Goal: Task Accomplishment & Management: Use online tool/utility

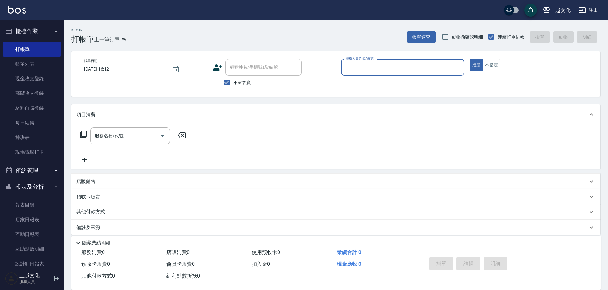
click at [360, 75] on div "服務人員姓名/編號" at bounding box center [403, 67] width 124 height 17
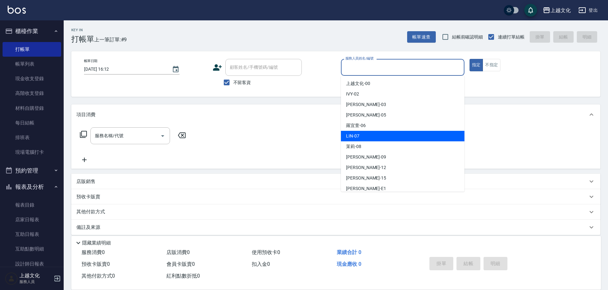
drag, startPoint x: 371, startPoint y: 136, endPoint x: 470, endPoint y: 86, distance: 110.8
click at [372, 136] on div "LIN -07" at bounding box center [403, 136] width 124 height 11
type input "LIN-07"
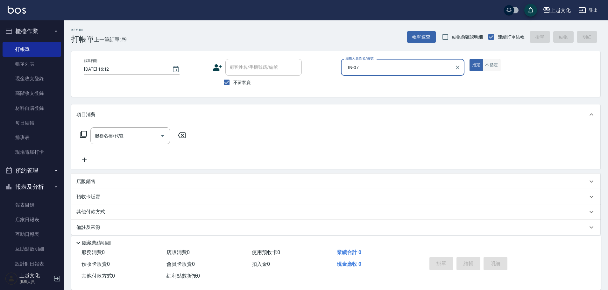
click at [499, 60] on button "不指定" at bounding box center [492, 65] width 18 height 12
click at [84, 135] on icon at bounding box center [84, 135] width 8 height 8
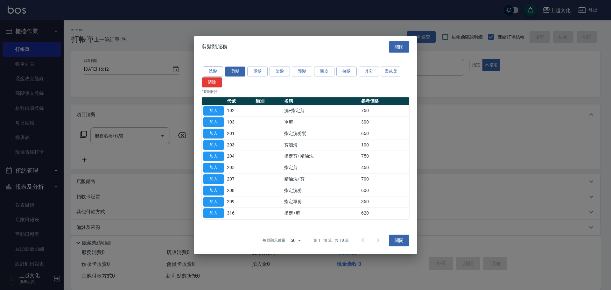
drag, startPoint x: 197, startPoint y: 68, endPoint x: 217, endPoint y: 74, distance: 20.3
click at [208, 73] on div "洗髮 剪髮 燙髮 染髮 護髮 頭皮 接髮 其它 燙或染 清除 10 筆服務 代號 類別 名稱 參考價格 加入 102 洗+指定剪 750 加入 103 單剪 …" at bounding box center [305, 142] width 223 height 169
click at [217, 73] on button "洗髮" at bounding box center [213, 72] width 20 height 10
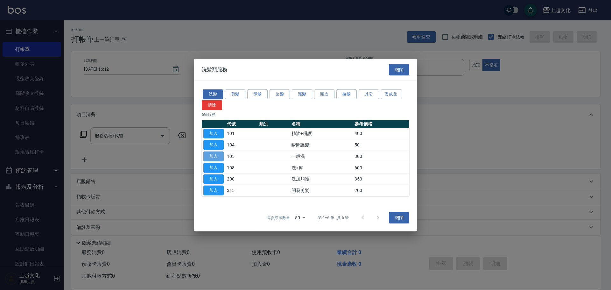
click at [222, 156] on button "加入" at bounding box center [213, 157] width 20 height 10
type input "一般洗(105)"
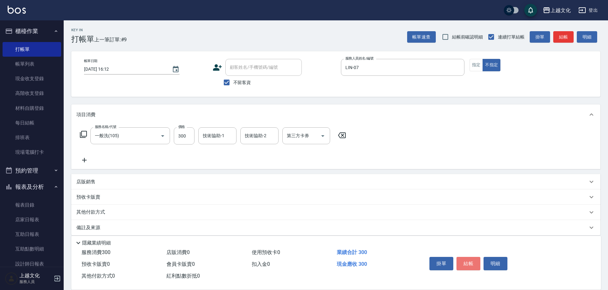
click at [473, 259] on button "結帳" at bounding box center [469, 263] width 24 height 13
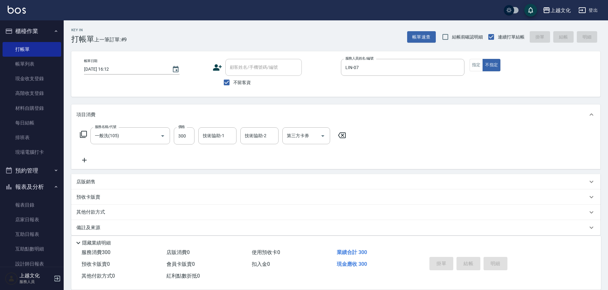
type input "[DATE] 18:22"
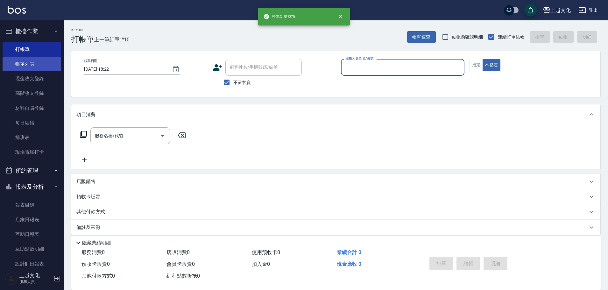
drag, startPoint x: 43, startPoint y: 65, endPoint x: 61, endPoint y: 66, distance: 18.2
click at [44, 65] on link "帳單列表" at bounding box center [32, 64] width 59 height 15
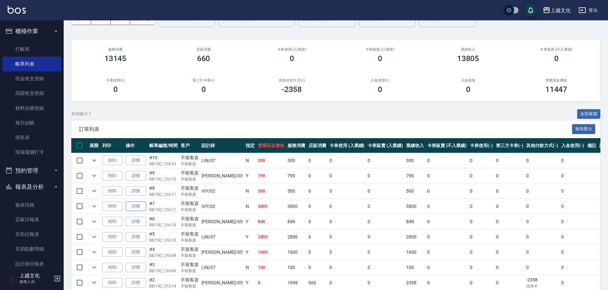
scroll to position [79, 0]
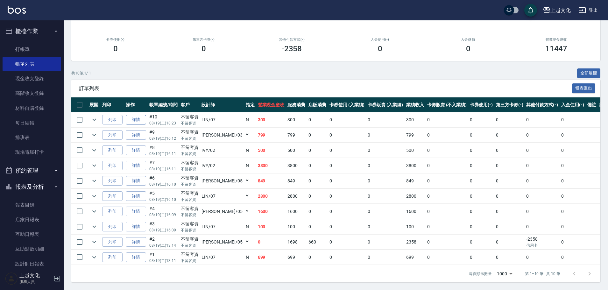
click at [133, 120] on link "詳情" at bounding box center [136, 120] width 20 height 10
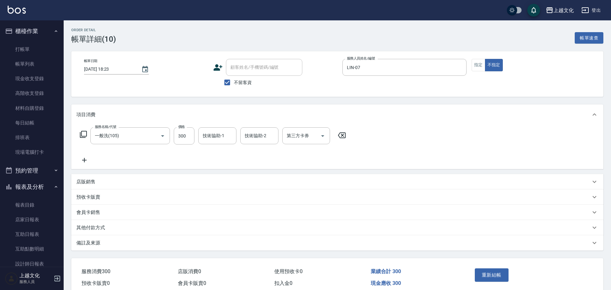
checkbox input "true"
type input "LIN-07"
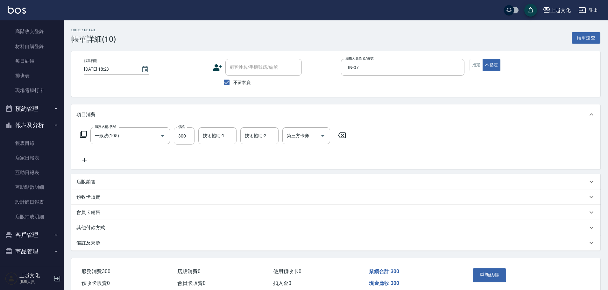
scroll to position [62, 0]
drag, startPoint x: 132, startPoint y: 226, endPoint x: 138, endPoint y: 226, distance: 5.4
click at [132, 227] on div "其他付款方式" at bounding box center [331, 227] width 511 height 7
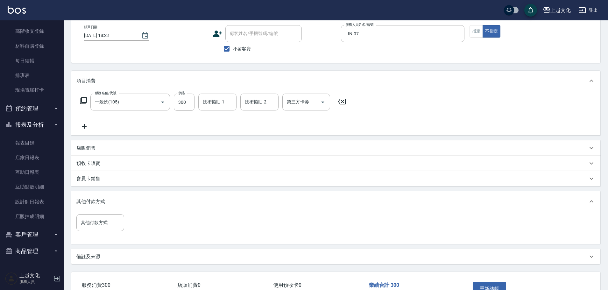
scroll to position [77, 0]
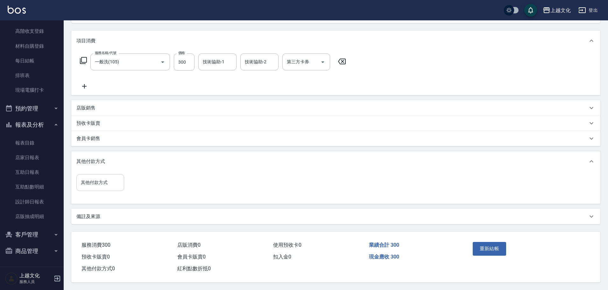
click at [98, 180] on input "其他付款方式" at bounding box center [100, 182] width 42 height 11
drag, startPoint x: 95, startPoint y: 208, endPoint x: 178, endPoint y: 191, distance: 84.2
click at [98, 208] on span "轉帳" at bounding box center [100, 209] width 48 height 11
type input "轉帳"
type input "300"
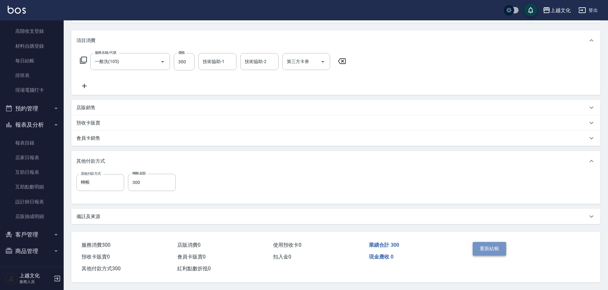
click at [478, 246] on button "重新結帳" at bounding box center [490, 248] width 34 height 13
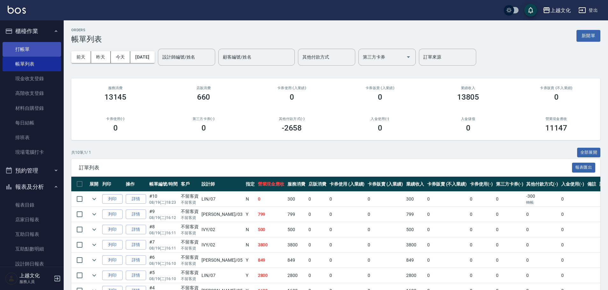
click at [14, 46] on link "打帳單" at bounding box center [32, 49] width 59 height 15
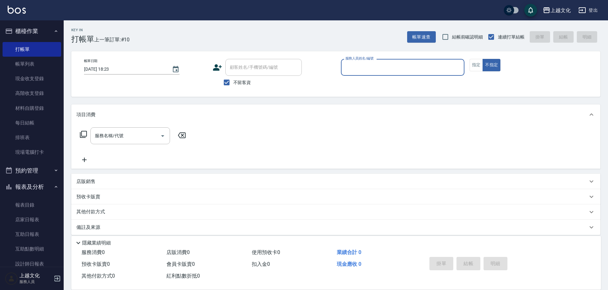
drag, startPoint x: 369, startPoint y: 62, endPoint x: 376, endPoint y: 70, distance: 10.8
click at [369, 63] on div "服務人員姓名/編號" at bounding box center [403, 67] width 124 height 17
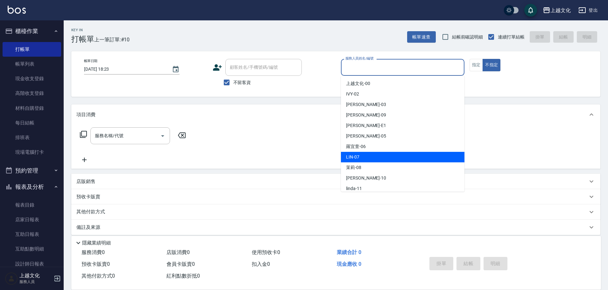
click at [370, 155] on div "LIN -07" at bounding box center [403, 157] width 124 height 11
type input "LIN-07"
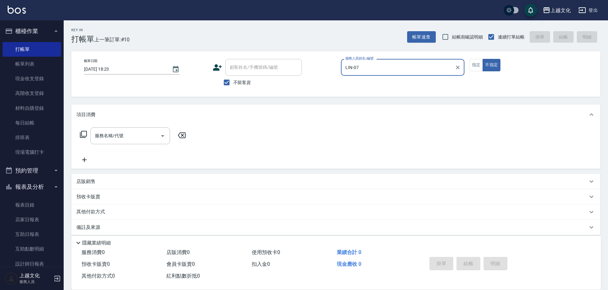
click at [84, 133] on icon at bounding box center [84, 135] width 8 height 8
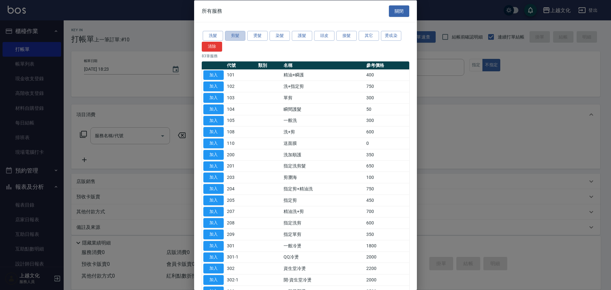
drag, startPoint x: 236, startPoint y: 38, endPoint x: 241, endPoint y: 43, distance: 7.0
click at [236, 39] on button "剪髮" at bounding box center [235, 36] width 20 height 10
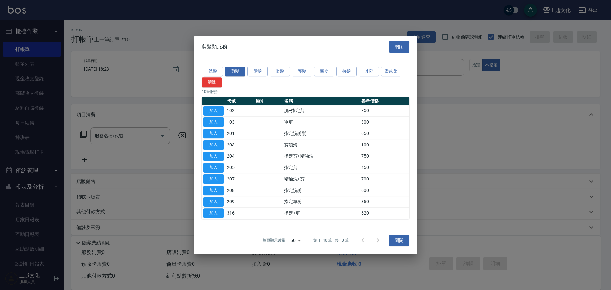
click at [211, 124] on button "加入" at bounding box center [213, 122] width 20 height 10
type input "單剪(103)"
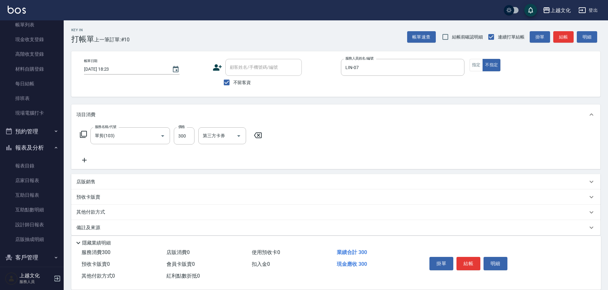
scroll to position [62, 0]
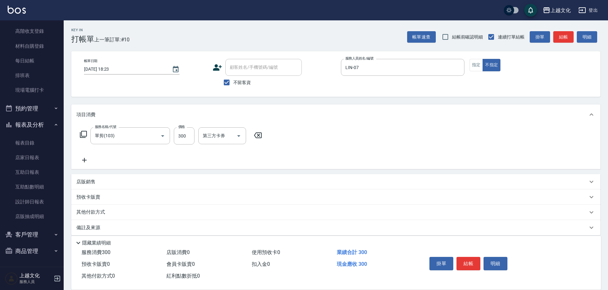
drag, startPoint x: 140, startPoint y: 217, endPoint x: 136, endPoint y: 208, distance: 9.8
click at [140, 216] on div "其他付款方式" at bounding box center [335, 212] width 529 height 15
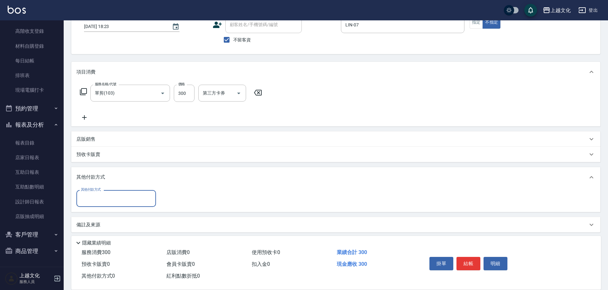
scroll to position [46, 0]
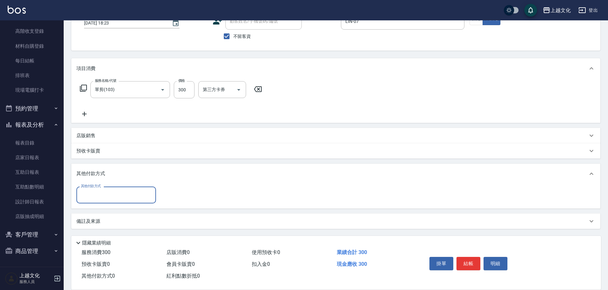
click at [117, 197] on input "其他付款方式" at bounding box center [116, 194] width 74 height 11
drag, startPoint x: 112, startPoint y: 222, endPoint x: 156, endPoint y: 205, distance: 46.8
click at [113, 222] on span "轉帳" at bounding box center [116, 222] width 80 height 11
type input "轉帳"
click at [176, 199] on input "0" at bounding box center [184, 195] width 48 height 17
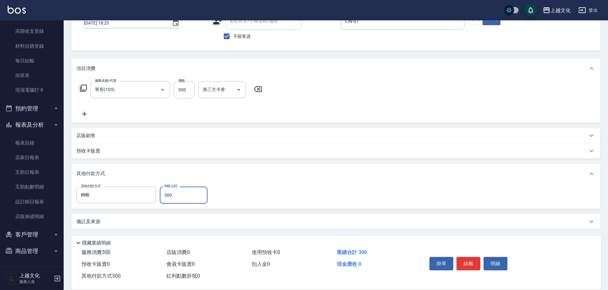
type input "300"
click at [465, 259] on button "結帳" at bounding box center [469, 263] width 24 height 13
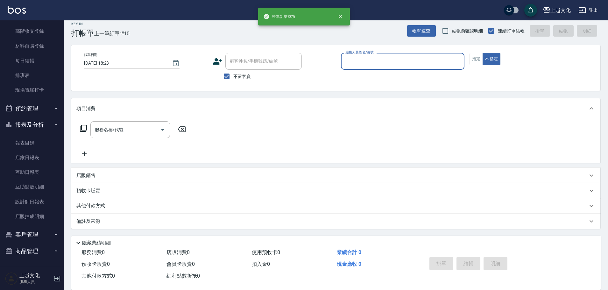
scroll to position [6, 0]
click at [387, 64] on input "服務人員姓名/編號" at bounding box center [403, 61] width 118 height 11
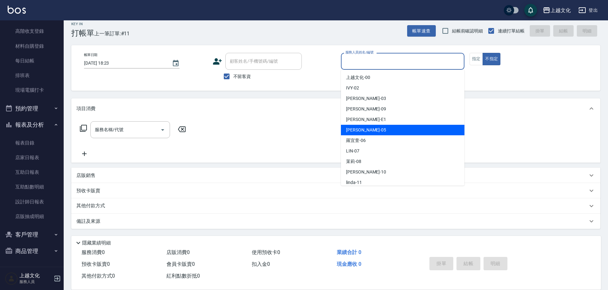
click at [386, 130] on div "[PERSON_NAME] -05" at bounding box center [403, 130] width 124 height 11
type input "EMILY-05"
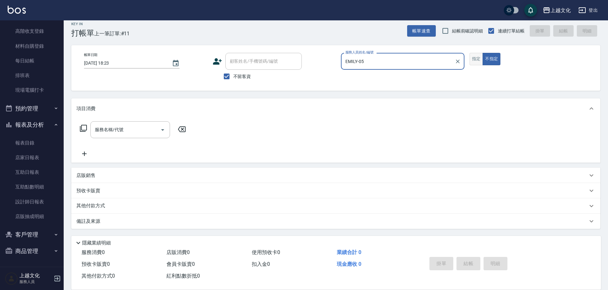
click at [476, 61] on button "指定" at bounding box center [477, 59] width 14 height 12
click at [83, 129] on icon at bounding box center [84, 129] width 8 height 8
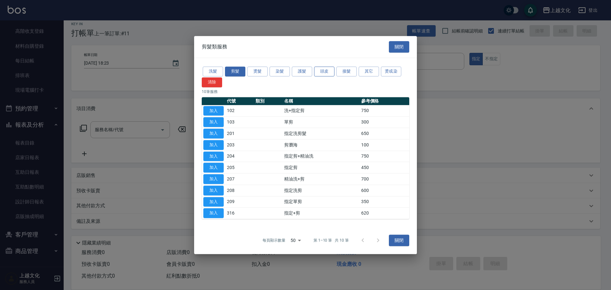
click at [321, 70] on button "頭皮" at bounding box center [324, 72] width 20 height 10
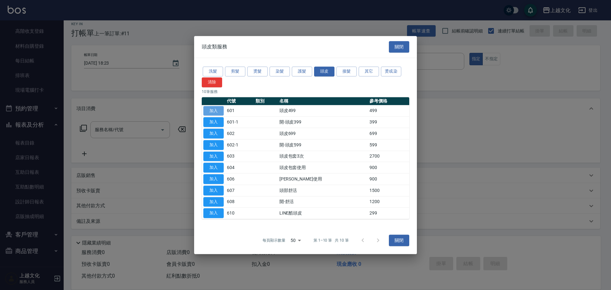
click at [210, 110] on button "加入" at bounding box center [213, 111] width 20 height 10
type input "頭皮499(601)"
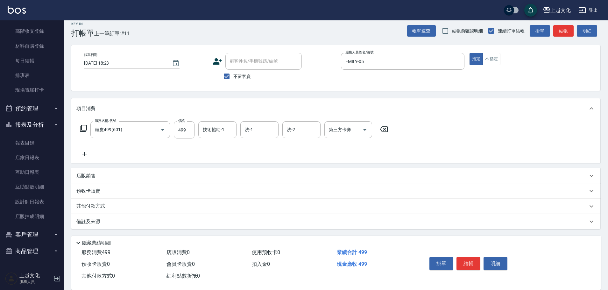
click at [84, 127] on icon at bounding box center [84, 129] width 8 height 8
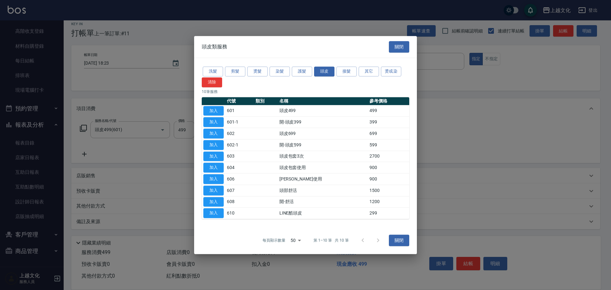
click at [232, 73] on button "剪髮" at bounding box center [235, 72] width 20 height 10
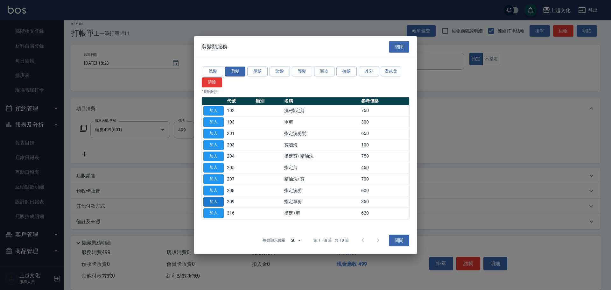
click at [218, 203] on button "加入" at bounding box center [213, 202] width 20 height 10
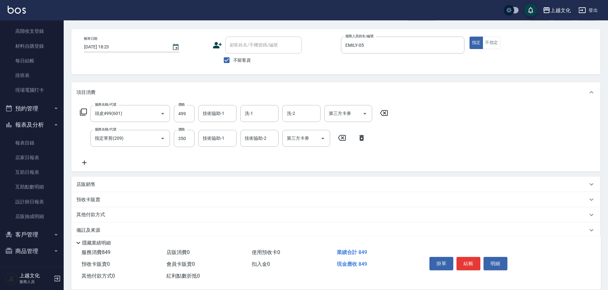
scroll to position [31, 0]
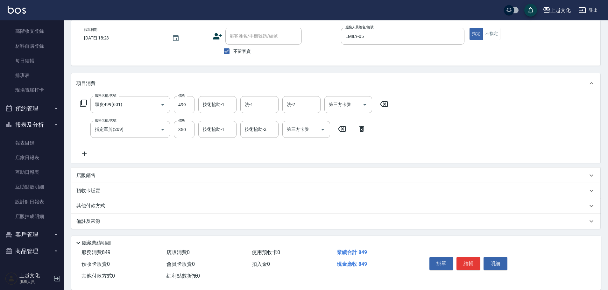
click at [118, 206] on div "其他付款方式" at bounding box center [331, 206] width 511 height 7
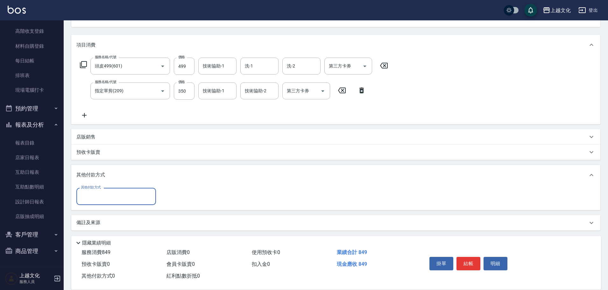
scroll to position [71, 0]
click at [116, 205] on div "其他付款方式 其他付款方式" at bounding box center [335, 196] width 529 height 25
click at [117, 198] on input "其他付款方式" at bounding box center [116, 194] width 74 height 11
drag, startPoint x: 117, startPoint y: 221, endPoint x: 161, endPoint y: 214, distance: 44.5
click at [117, 221] on span "轉帳" at bounding box center [116, 222] width 80 height 11
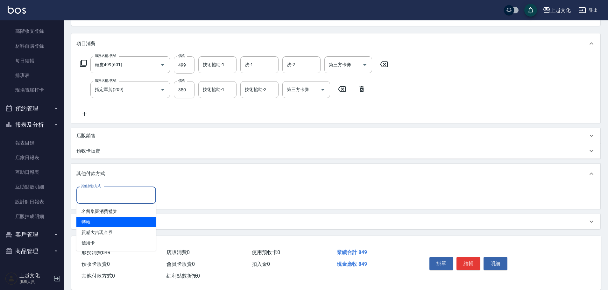
type input "轉帳"
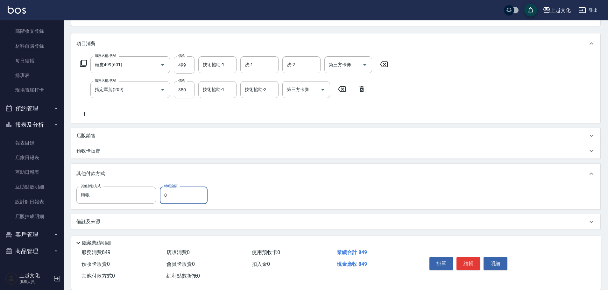
click at [186, 194] on input "0" at bounding box center [184, 195] width 48 height 17
type input "849"
click at [476, 264] on button "結帳" at bounding box center [469, 263] width 24 height 13
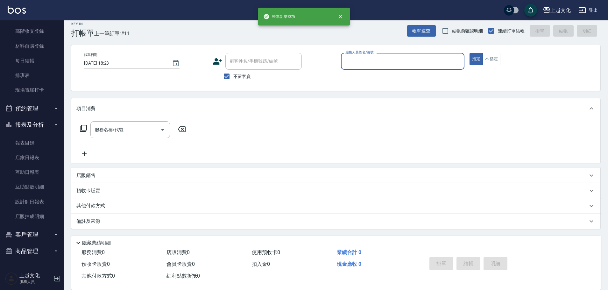
scroll to position [6, 0]
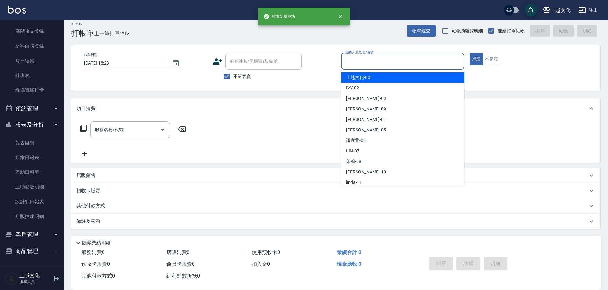
click at [394, 61] on input "服務人員姓名/編號" at bounding box center [403, 61] width 118 height 11
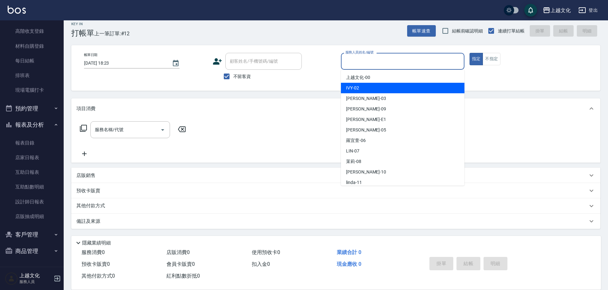
click at [371, 89] on div "IVY -02" at bounding box center [403, 88] width 124 height 11
type input "IVY-02"
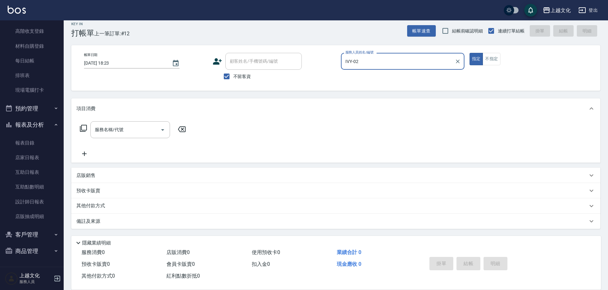
click at [130, 188] on div "預收卡販賣" at bounding box center [331, 191] width 511 height 7
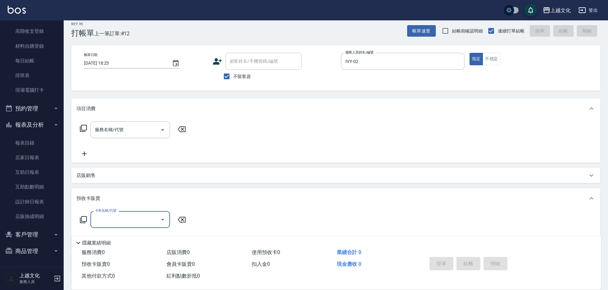
scroll to position [0, 0]
click at [128, 178] on div "店販銷售" at bounding box center [331, 175] width 511 height 7
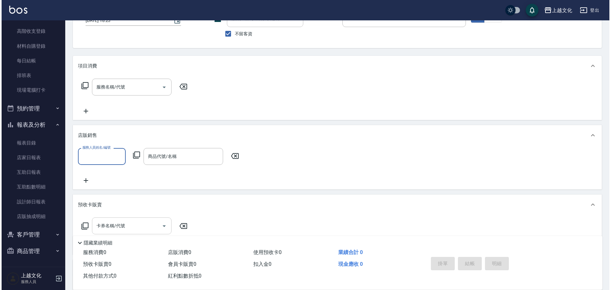
scroll to position [109, 0]
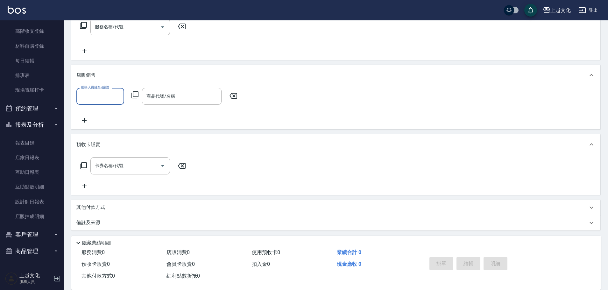
drag, startPoint x: 103, startPoint y: 101, endPoint x: 112, endPoint y: 117, distance: 18.8
click at [105, 103] on div "服務人員姓名/編號" at bounding box center [100, 96] width 48 height 17
click at [90, 96] on input "服務人員姓名/編號" at bounding box center [100, 96] width 42 height 11
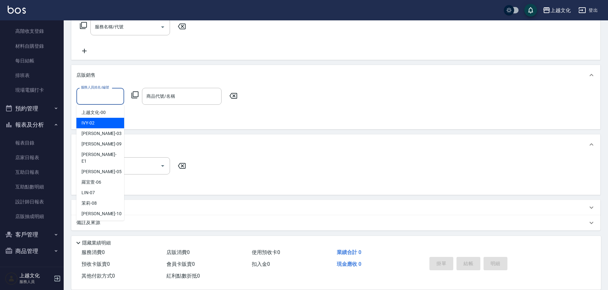
drag, startPoint x: 102, startPoint y: 126, endPoint x: 111, endPoint y: 120, distance: 11.4
click at [103, 125] on div "IVY -02" at bounding box center [100, 123] width 48 height 11
type input "IVY-02"
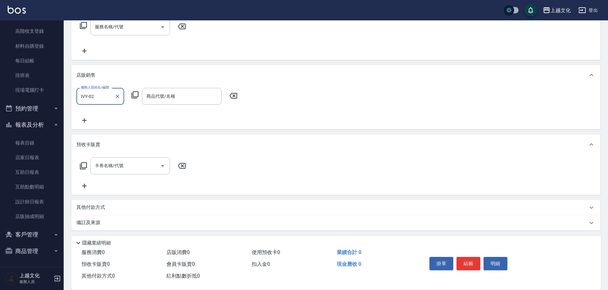
click at [137, 96] on icon at bounding box center [135, 95] width 8 height 8
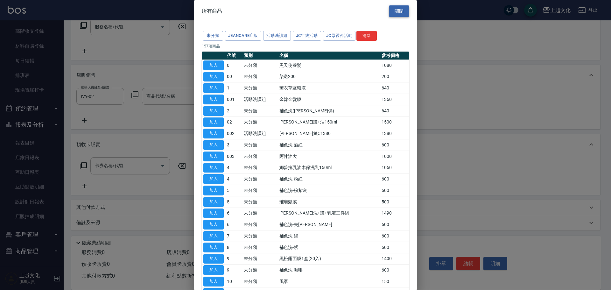
click at [401, 14] on button "關閉" at bounding box center [399, 11] width 20 height 12
click at [401, 14] on div "上越文化 登出" at bounding box center [304, 10] width 608 height 20
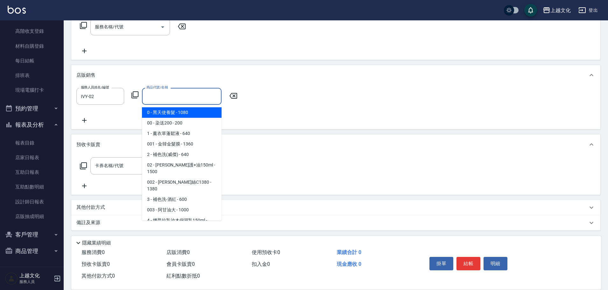
click at [167, 97] on input "商品代號/名稱" at bounding box center [182, 96] width 74 height 11
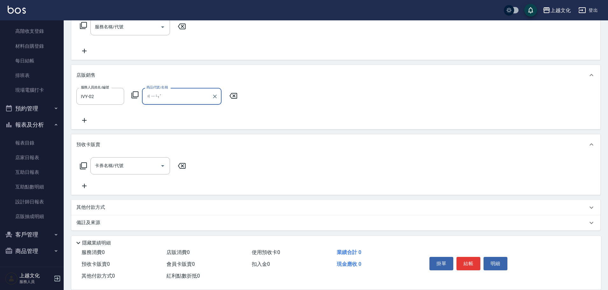
type input "僅"
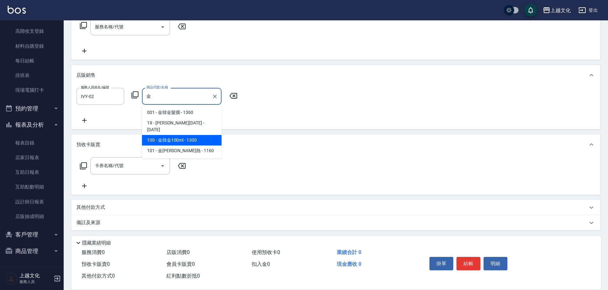
click at [170, 136] on span "100 - 金韓金100ml - 1300" at bounding box center [182, 140] width 80 height 11
type input "金韓金100ml"
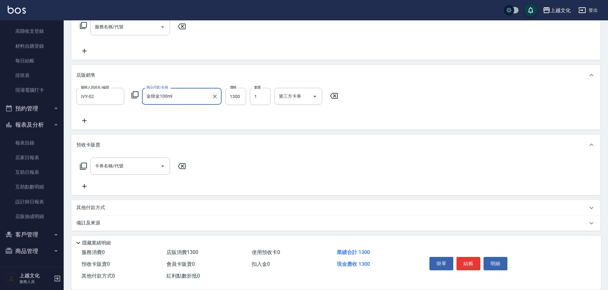
click at [215, 97] on icon "Clear" at bounding box center [215, 96] width 6 height 6
click at [192, 97] on input "商品代號/名稱" at bounding box center [182, 96] width 74 height 11
type input "金"
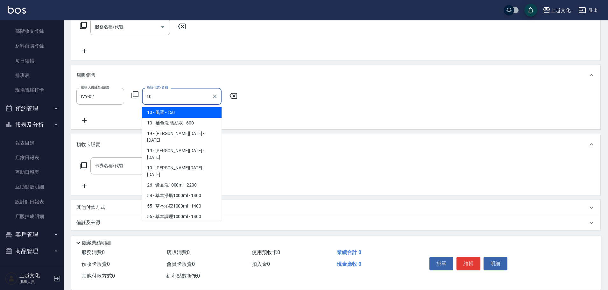
type input "101"
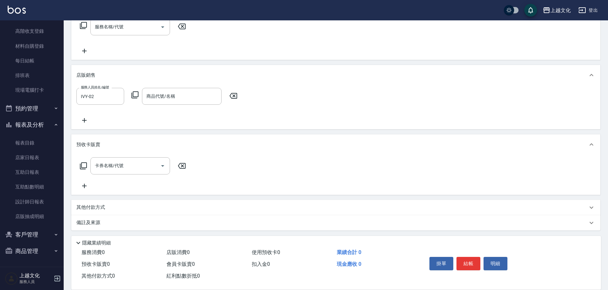
click at [134, 95] on icon at bounding box center [135, 95] width 8 height 8
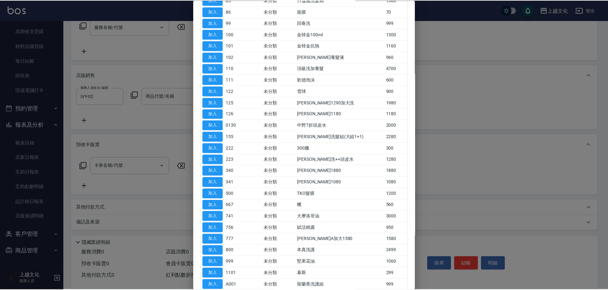
scroll to position [1178, 0]
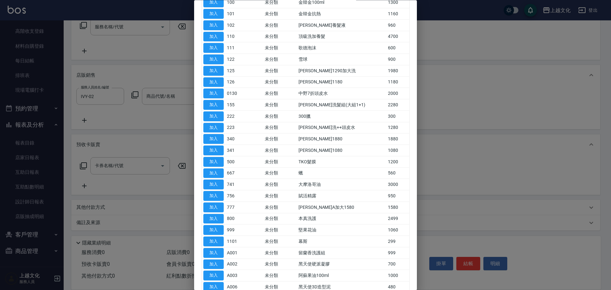
click at [220, 14] on button "加入" at bounding box center [213, 14] width 20 height 10
type input "金韓金抗熱"
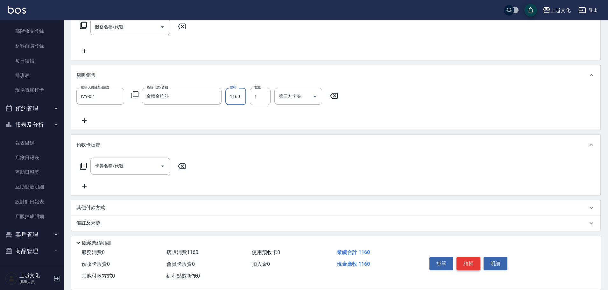
click at [473, 265] on button "結帳" at bounding box center [469, 263] width 24 height 13
type input "[DATE] 18:24"
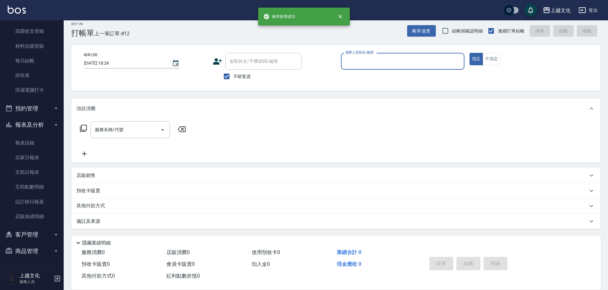
scroll to position [0, 0]
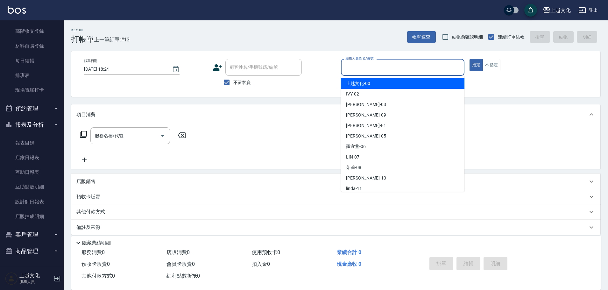
drag, startPoint x: 376, startPoint y: 64, endPoint x: 382, endPoint y: 75, distance: 12.0
click at [379, 68] on input "服務人員姓名/編號" at bounding box center [403, 67] width 118 height 11
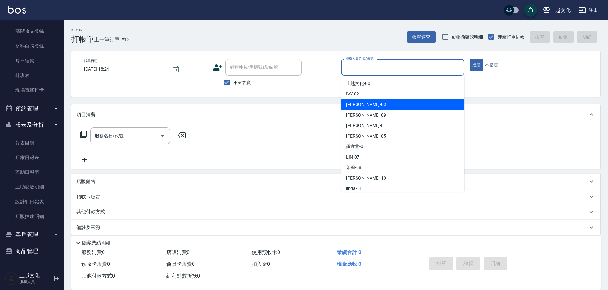
drag, startPoint x: 380, startPoint y: 104, endPoint x: 405, endPoint y: 102, distance: 25.5
click at [381, 104] on div "[PERSON_NAME] -03" at bounding box center [403, 104] width 124 height 11
type input "[PERSON_NAME]-03"
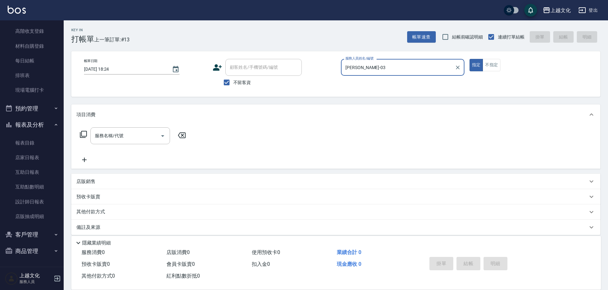
click at [83, 133] on icon at bounding box center [84, 135] width 8 height 8
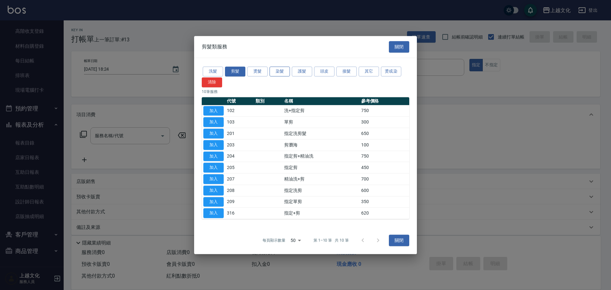
click at [275, 73] on button "染髮" at bounding box center [280, 72] width 20 height 10
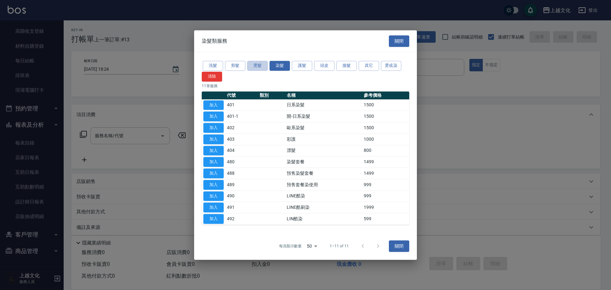
drag, startPoint x: 256, startPoint y: 70, endPoint x: 258, endPoint y: 76, distance: 7.0
click at [256, 70] on button "燙髮" at bounding box center [257, 66] width 20 height 10
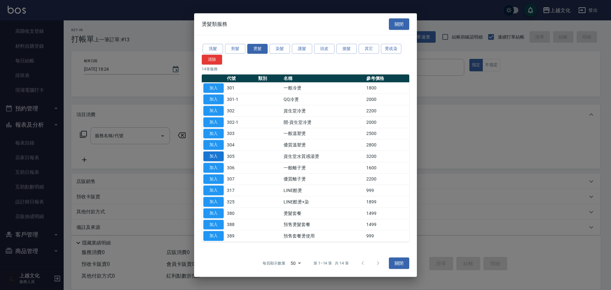
click at [214, 155] on button "加入" at bounding box center [213, 157] width 20 height 10
type input "資生堂水質感湯燙(305)"
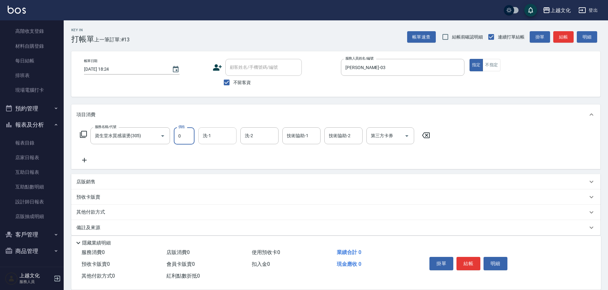
type input "33"
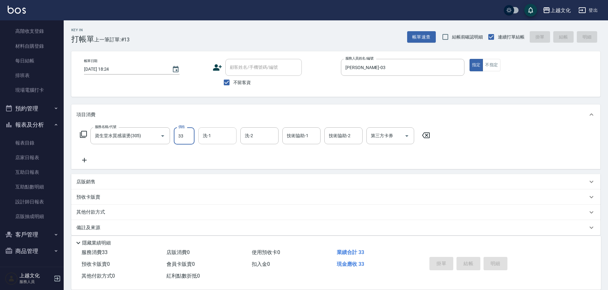
type input "[DATE] 18:25"
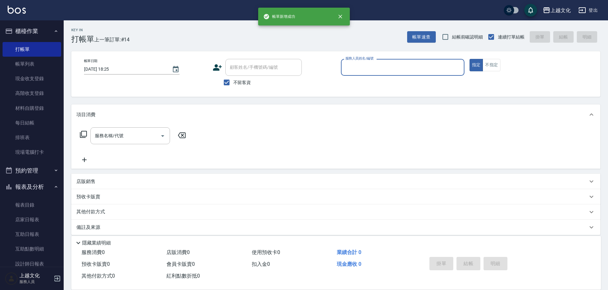
drag, startPoint x: 28, startPoint y: 68, endPoint x: 126, endPoint y: 140, distance: 121.8
click at [28, 68] on link "帳單列表" at bounding box center [32, 64] width 59 height 15
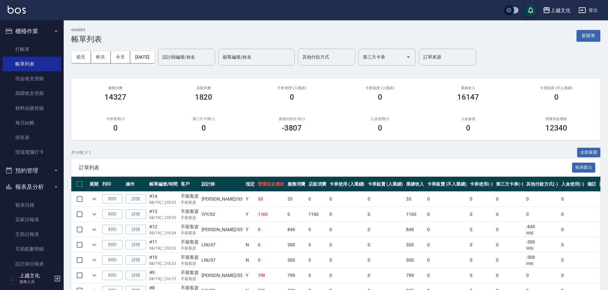
scroll to position [64, 0]
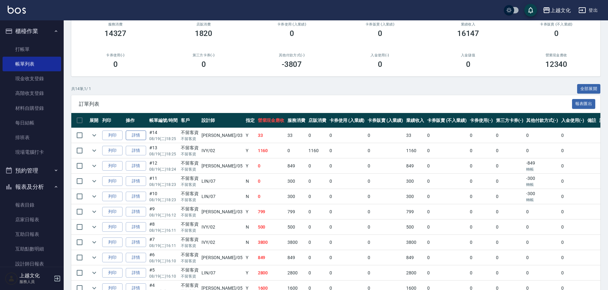
click at [128, 136] on link "詳情" at bounding box center [136, 136] width 20 height 10
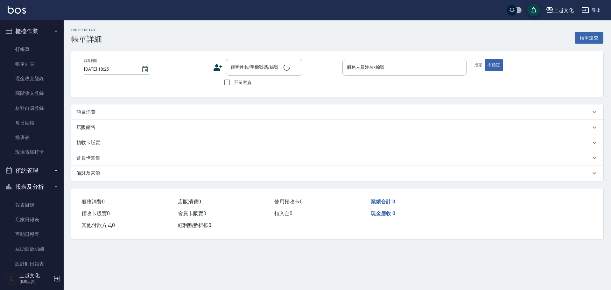
checkbox input "true"
type input "[PERSON_NAME]-03"
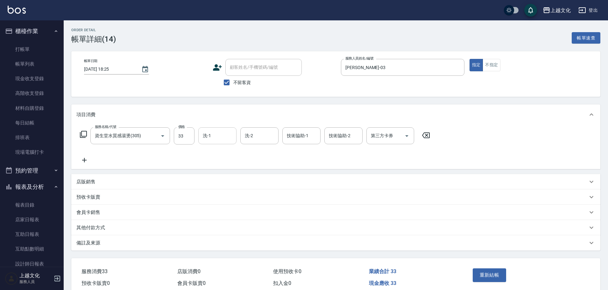
type input "資生堂水質感湯燙(305)"
drag, startPoint x: 182, startPoint y: 139, endPoint x: 186, endPoint y: 137, distance: 4.3
click at [182, 139] on input "33" at bounding box center [184, 135] width 21 height 17
type input "3800"
click at [492, 274] on button "重新結帳" at bounding box center [490, 274] width 34 height 13
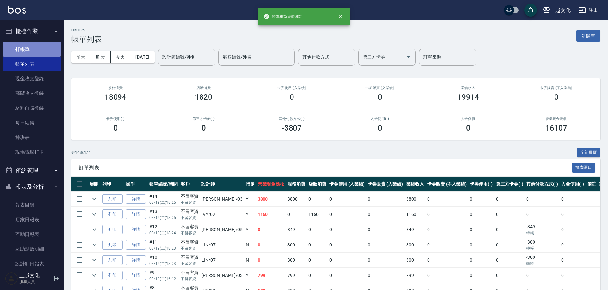
click at [43, 47] on link "打帳單" at bounding box center [32, 49] width 59 height 15
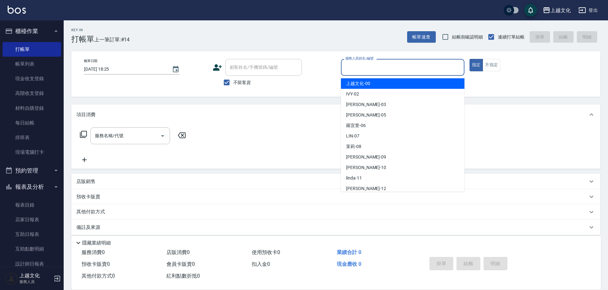
click at [376, 68] on input "服務人員姓名/編號" at bounding box center [403, 67] width 118 height 11
click at [376, 67] on input "服務人員姓名/編號" at bounding box center [403, 67] width 118 height 11
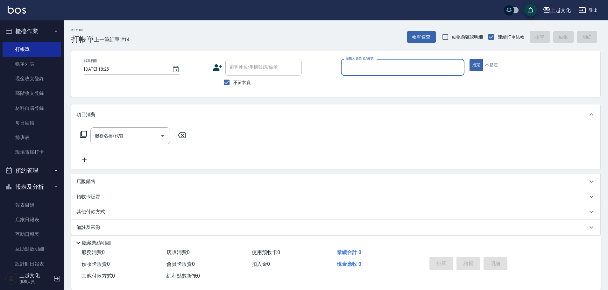
click at [372, 60] on label "服務人員姓名/編號" at bounding box center [359, 58] width 28 height 5
click at [372, 62] on input "服務人員姓名/編號" at bounding box center [403, 67] width 118 height 11
click at [373, 61] on label "服務人員姓名/編號" at bounding box center [359, 58] width 28 height 5
click at [373, 62] on input "服務人員姓名/編號" at bounding box center [403, 67] width 118 height 11
click at [380, 74] on div "服務人員姓名/編號" at bounding box center [403, 67] width 124 height 17
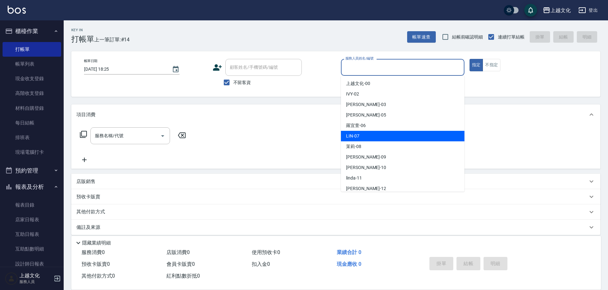
click at [374, 134] on div "LIN -07" at bounding box center [403, 136] width 124 height 11
type input "LIN-07"
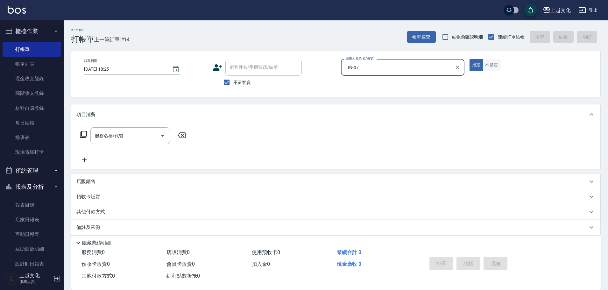
click at [495, 66] on button "不指定" at bounding box center [492, 65] width 18 height 12
click at [82, 135] on icon at bounding box center [84, 135] width 8 height 8
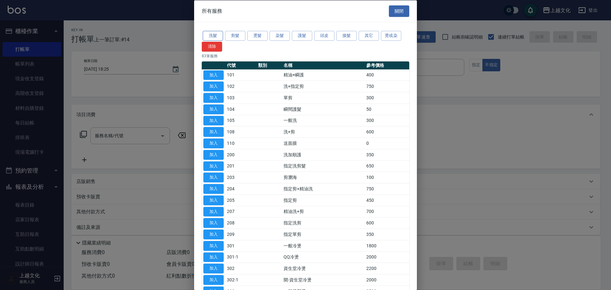
click at [214, 35] on button "洗髮" at bounding box center [213, 36] width 20 height 10
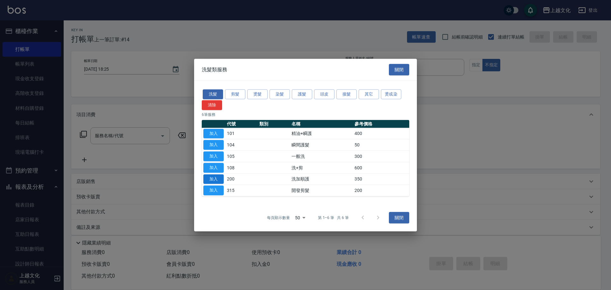
click at [220, 179] on button "加入" at bounding box center [213, 179] width 20 height 10
type input "洗加順護(200)"
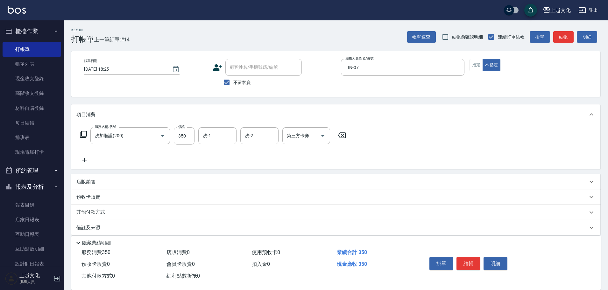
click at [471, 261] on button "結帳" at bounding box center [469, 263] width 24 height 13
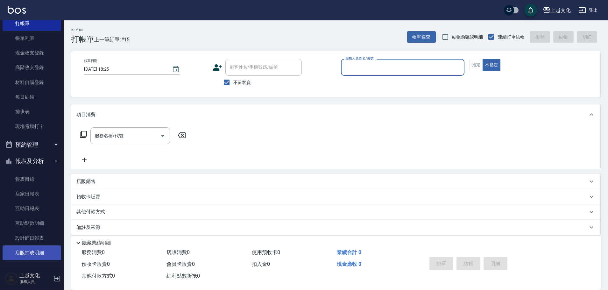
scroll to position [62, 0]
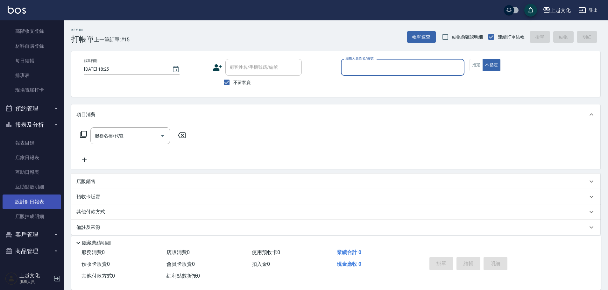
click at [29, 201] on link "設計師日報表" at bounding box center [32, 202] width 59 height 15
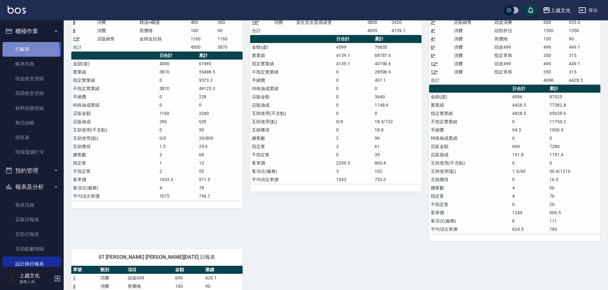
click at [15, 53] on link "打帳單" at bounding box center [32, 49] width 59 height 15
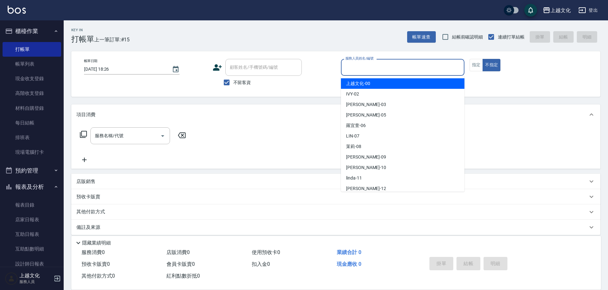
click at [380, 68] on input "服務人員姓名/編號" at bounding box center [403, 67] width 118 height 11
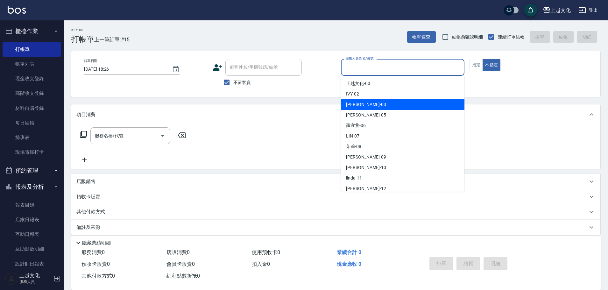
click at [379, 103] on div "[PERSON_NAME] -03" at bounding box center [403, 104] width 124 height 11
type input "[PERSON_NAME]-03"
click at [379, 103] on div "Key In 打帳單 上一筆訂單:#15 帳單速查 結帳前確認明細 連續打單結帳 掛單 結帳 明細 帳單日期 [DATE] 18:26 顧客姓名/手機號碼/編…" at bounding box center [336, 158] width 544 height 276
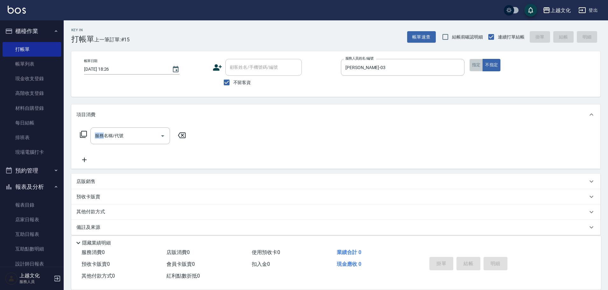
click at [474, 64] on button "指定" at bounding box center [477, 65] width 14 height 12
click at [85, 134] on icon at bounding box center [84, 135] width 8 height 8
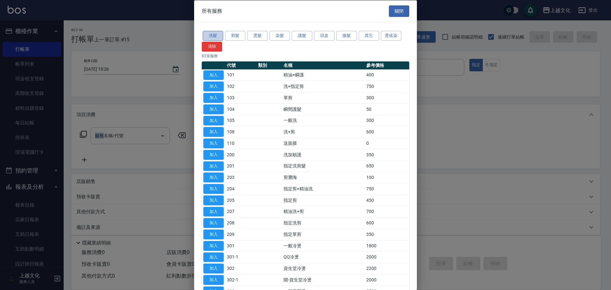
click at [221, 36] on button "洗髮" at bounding box center [213, 36] width 20 height 10
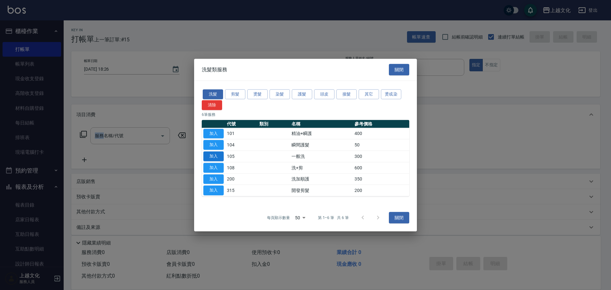
click at [212, 157] on button "加入" at bounding box center [213, 157] width 20 height 10
type input "一般洗(105)"
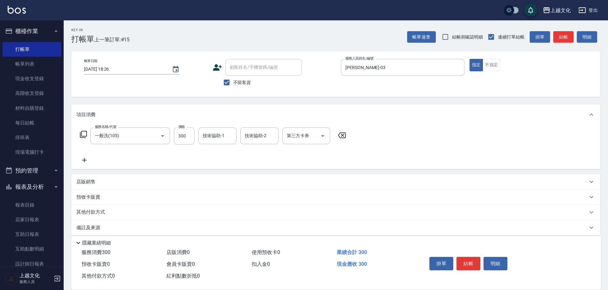
click at [460, 260] on button "結帳" at bounding box center [469, 263] width 24 height 13
click at [460, 260] on div "掛單 結帳 明細" at bounding box center [468, 264] width 83 height 20
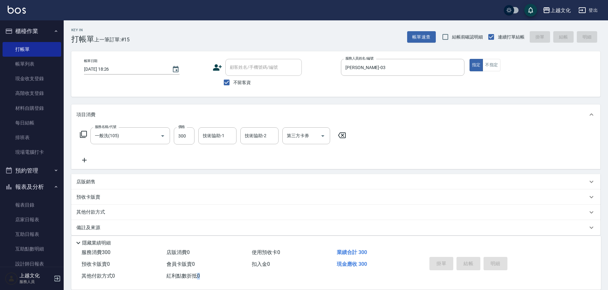
type input "[DATE] 18:48"
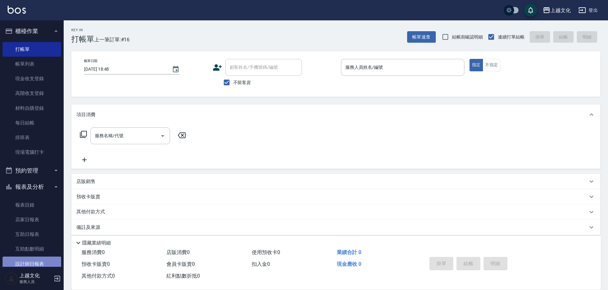
click at [43, 264] on link "設計師日報表" at bounding box center [32, 264] width 59 height 15
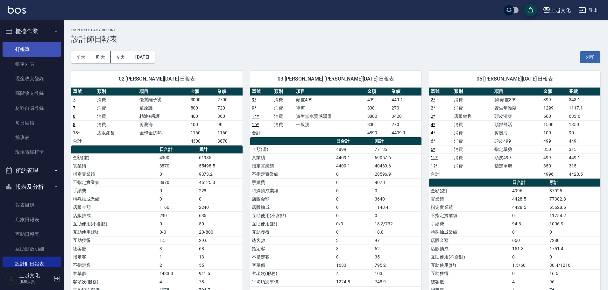
click at [32, 48] on link "打帳單" at bounding box center [32, 49] width 59 height 15
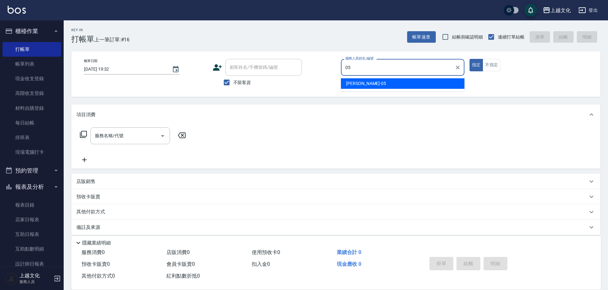
type input "EMILY-05"
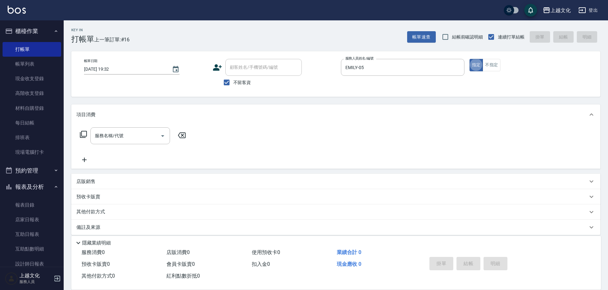
type button "true"
click at [84, 133] on icon at bounding box center [84, 135] width 8 height 8
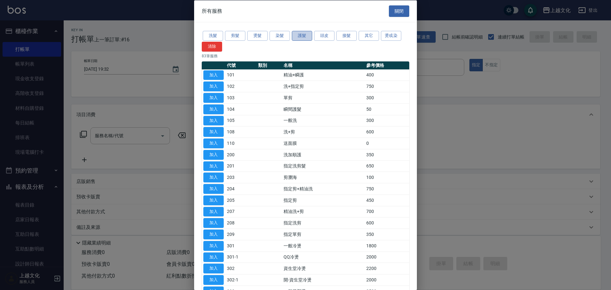
click at [299, 35] on button "護髮" at bounding box center [302, 36] width 20 height 10
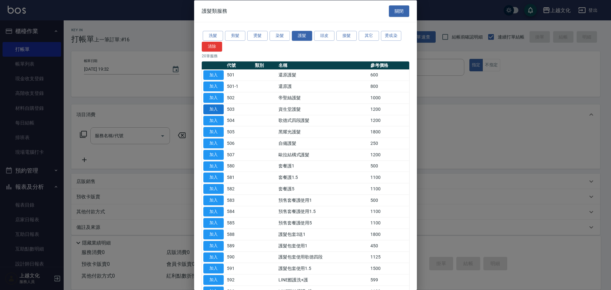
click at [216, 108] on button "加入" at bounding box center [213, 109] width 20 height 10
type input "資生堂護髮(503)"
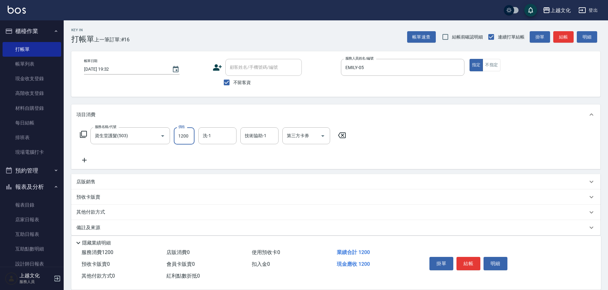
click at [185, 137] on input "1200" at bounding box center [184, 135] width 21 height 17
type input "1698"
click at [266, 136] on input "技術協助-1" at bounding box center [259, 135] width 32 height 11
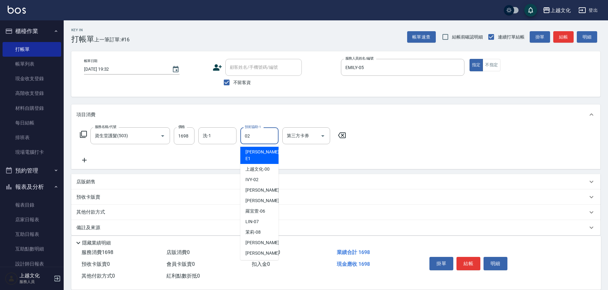
type input "IVY-02"
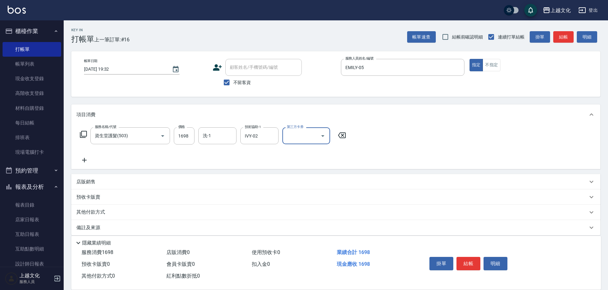
click at [94, 211] on p "其他付款方式" at bounding box center [92, 212] width 32 height 7
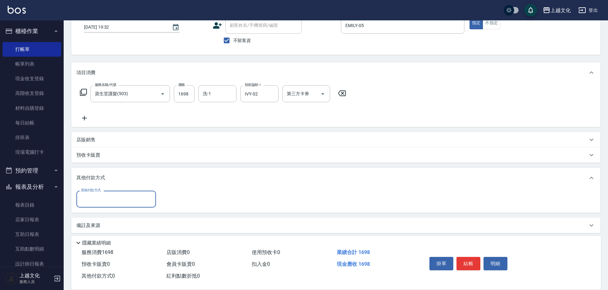
scroll to position [45, 0]
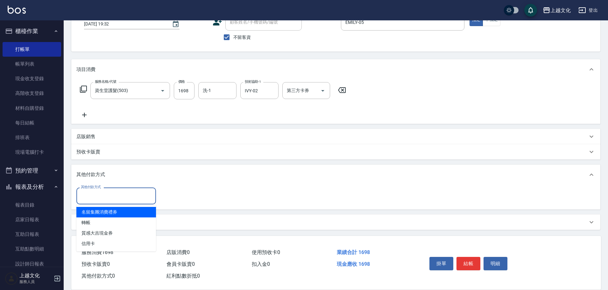
drag, startPoint x: 103, startPoint y: 193, endPoint x: 109, endPoint y: 199, distance: 7.7
click at [104, 191] on input "其他付款方式" at bounding box center [116, 195] width 74 height 11
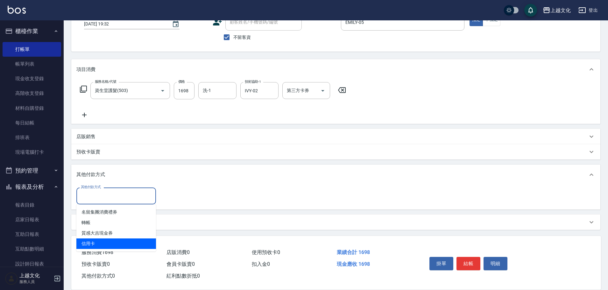
click at [120, 241] on span "信用卡" at bounding box center [116, 243] width 80 height 11
type input "信用卡"
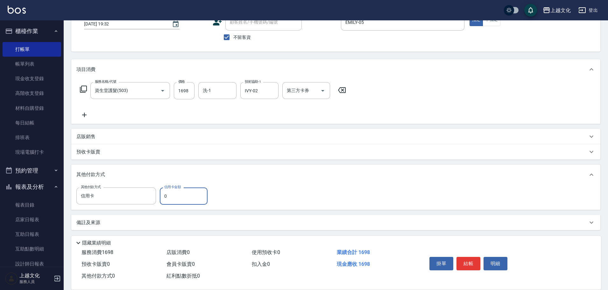
click at [180, 195] on input "0" at bounding box center [184, 196] width 48 height 17
click at [182, 194] on input "0" at bounding box center [184, 196] width 48 height 17
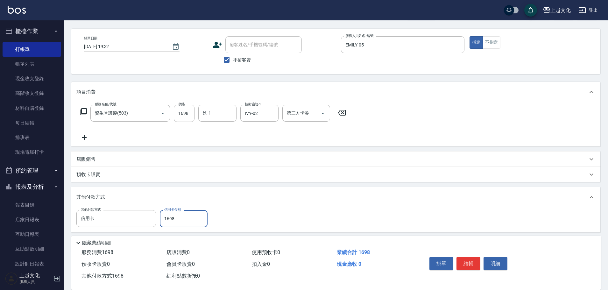
scroll to position [0, 0]
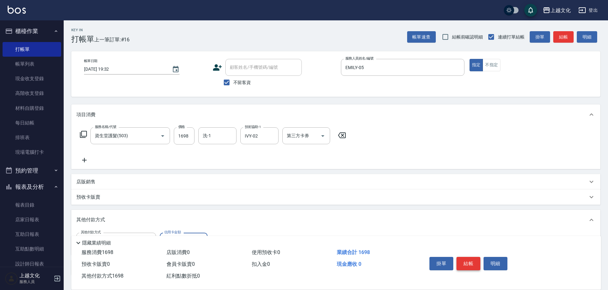
type input "1698"
click at [475, 260] on button "結帳" at bounding box center [469, 263] width 24 height 13
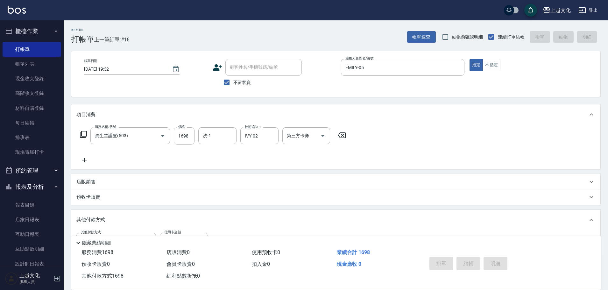
type input "[DATE] 19:33"
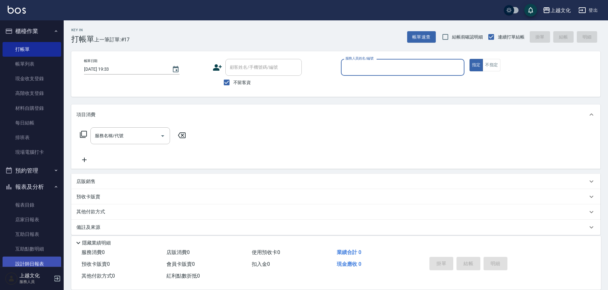
click at [19, 261] on link "設計師日報表" at bounding box center [32, 264] width 59 height 15
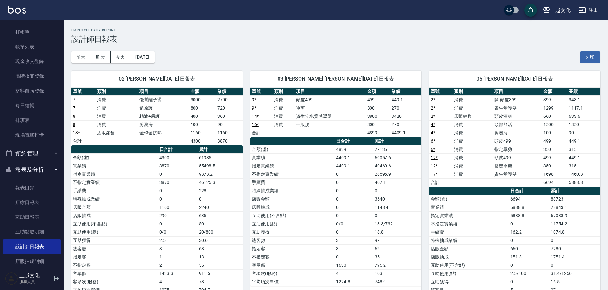
scroll to position [62, 0]
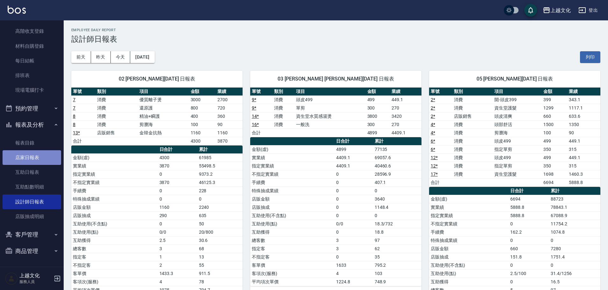
click at [39, 154] on link "店家日報表" at bounding box center [32, 157] width 59 height 15
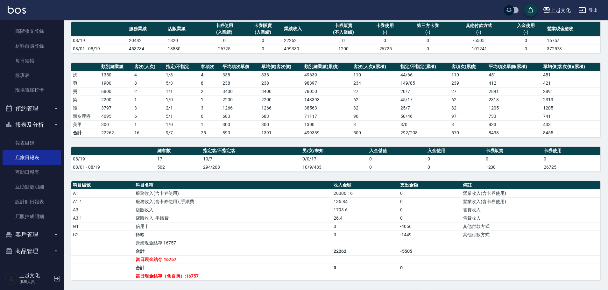
scroll to position [114, 0]
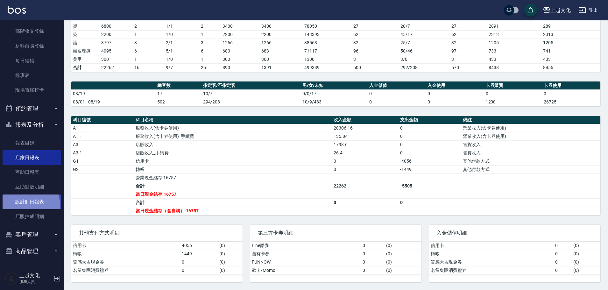
click at [18, 206] on link "設計師日報表" at bounding box center [32, 202] width 59 height 15
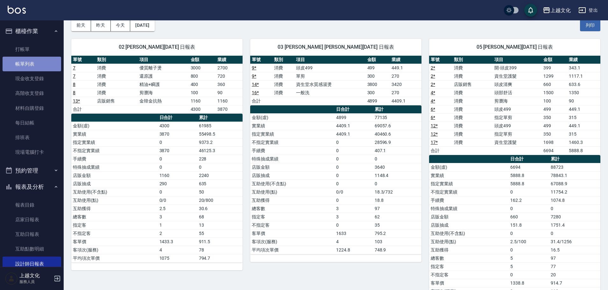
click at [32, 67] on link "帳單列表" at bounding box center [32, 64] width 59 height 15
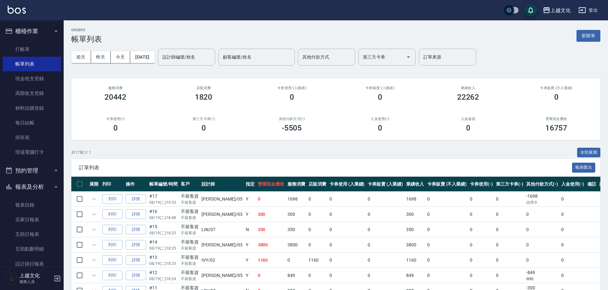
scroll to position [186, 0]
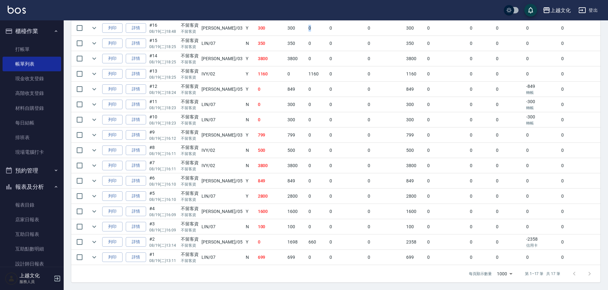
drag, startPoint x: 294, startPoint y: 29, endPoint x: 277, endPoint y: 27, distance: 17.7
click at [277, 27] on tr "列印 詳情 #16 08/19 (二) 18:48 不留客資 不留客資 kelly /03 Y 300 300 0 0 0 300 0 0 0 0 0" at bounding box center [344, 28] width 547 height 15
click at [286, 27] on td "300" at bounding box center [296, 28] width 21 height 15
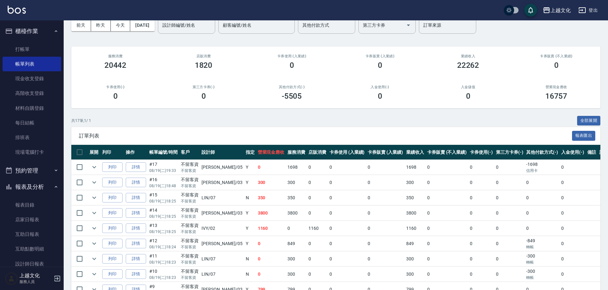
scroll to position [27, 0]
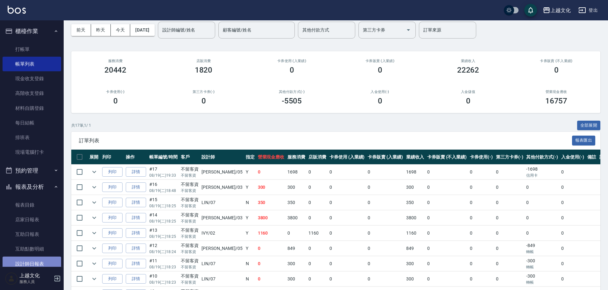
click at [48, 264] on link "設計師日報表" at bounding box center [32, 264] width 59 height 15
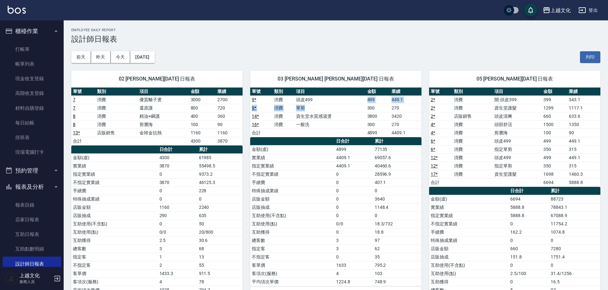
drag, startPoint x: 319, startPoint y: 97, endPoint x: 321, endPoint y: 109, distance: 11.9
click at [321, 110] on tbody "9 * 消費 頭皮499 499 449.1 9 * 消費 單剪 300 270 14 * 消費 資生堂水質感湯燙 3800 3420 16 * 消費 一般洗…" at bounding box center [335, 116] width 171 height 41
click at [318, 104] on td "單剪" at bounding box center [330, 108] width 71 height 8
drag, startPoint x: 315, startPoint y: 98, endPoint x: 315, endPoint y: 105, distance: 7.4
click at [314, 112] on tbody "9 * 消費 頭皮499 499 449.1 9 * 消費 單剪 300 270 14 * 消費 資生堂水質感湯燙 3800 3420 16 * 消費 一般洗…" at bounding box center [335, 116] width 171 height 41
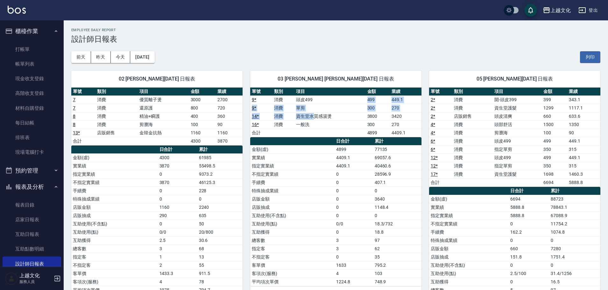
click at [316, 100] on td "頭皮499" at bounding box center [330, 100] width 71 height 8
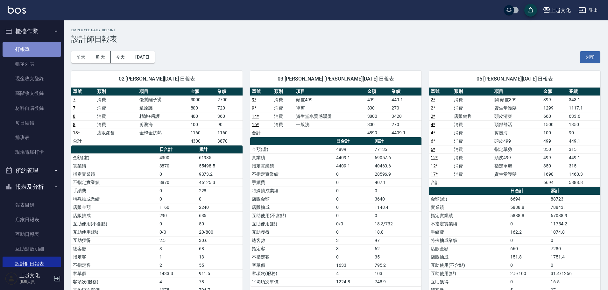
click at [44, 50] on link "打帳單" at bounding box center [32, 49] width 59 height 15
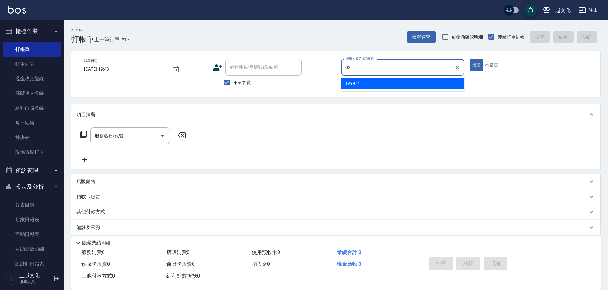
type input "IVY-02"
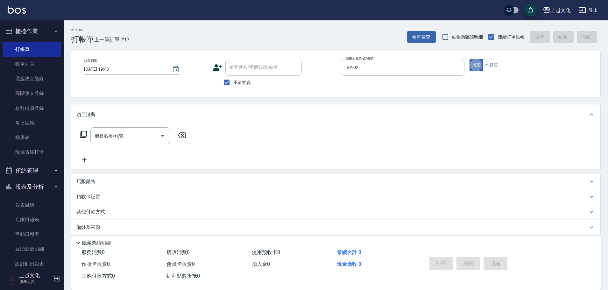
type button "true"
click at [145, 135] on input "服務名稱/代號" at bounding box center [125, 135] width 64 height 11
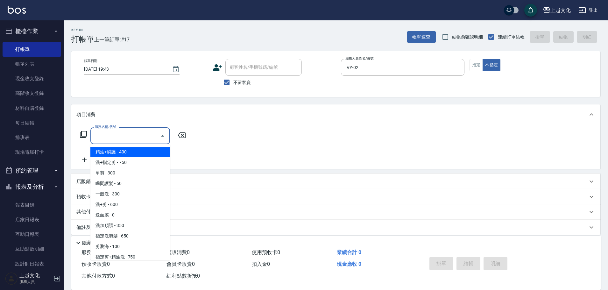
click at [149, 135] on input "服務名稱/代號" at bounding box center [125, 135] width 64 height 11
click at [149, 137] on input "服務名稱/代號" at bounding box center [125, 135] width 64 height 11
click at [142, 138] on input "服務名稱/代號" at bounding box center [125, 135] width 64 height 11
click at [133, 150] on span "精油+瞬護 - 400" at bounding box center [130, 152] width 80 height 11
type input "精油+瞬護(101)"
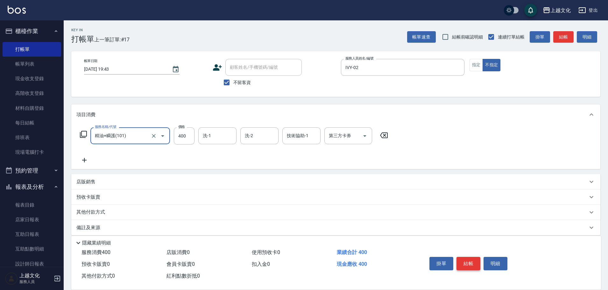
click at [475, 260] on button "結帳" at bounding box center [469, 263] width 24 height 13
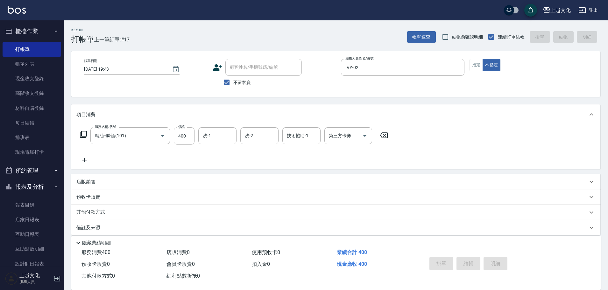
type input "[DATE] 19:44"
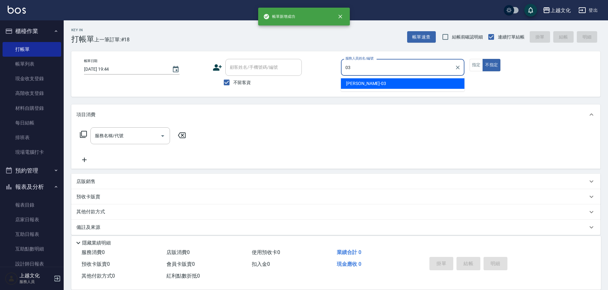
type input "[PERSON_NAME]-03"
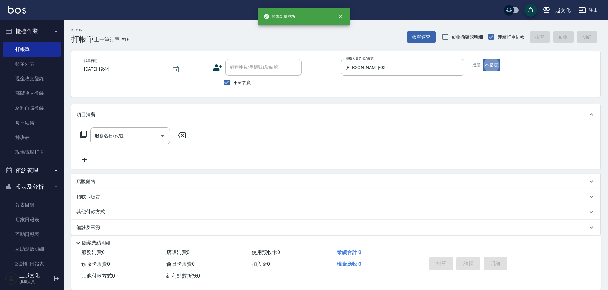
type button "false"
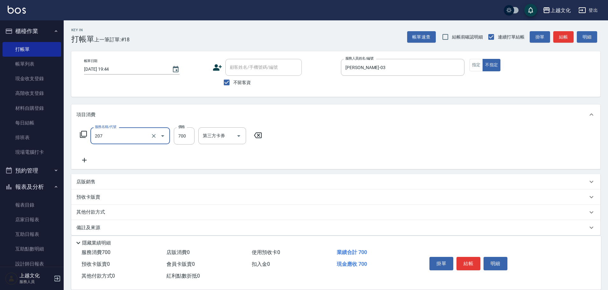
type input "精油洗+剪(207)"
click at [464, 263] on button "結帳" at bounding box center [469, 263] width 24 height 13
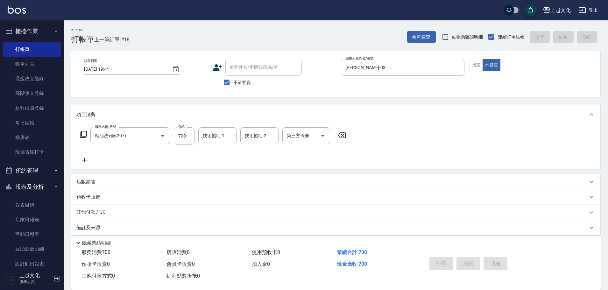
type input "[DATE] 19:45"
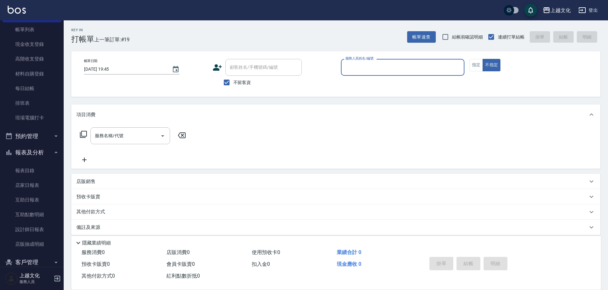
scroll to position [62, 0]
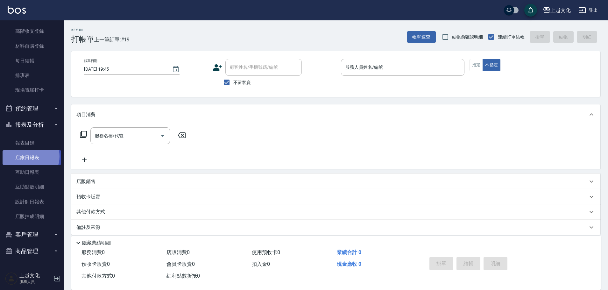
click at [27, 156] on link "店家日報表" at bounding box center [32, 157] width 59 height 15
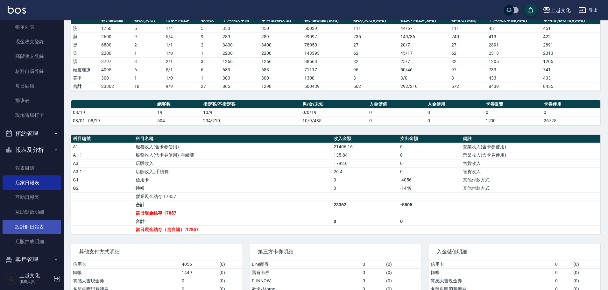
scroll to position [62, 0]
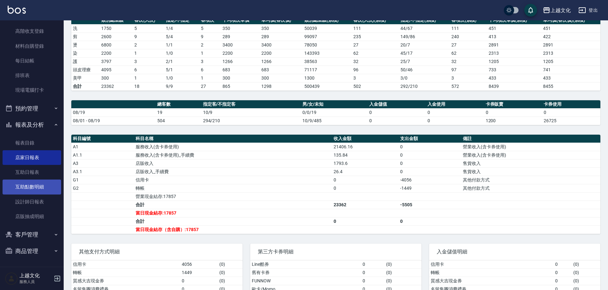
click at [25, 193] on link "互助點數明細" at bounding box center [32, 187] width 59 height 15
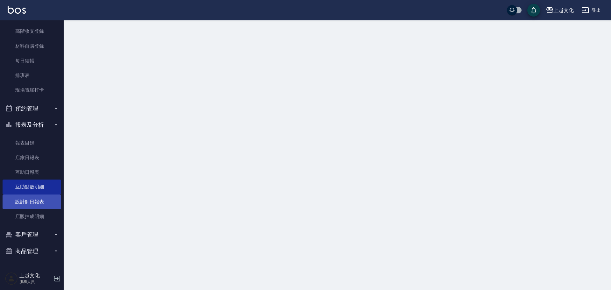
click at [22, 200] on link "設計師日報表" at bounding box center [32, 202] width 59 height 15
